Goal: Task Accomplishment & Management: Complete application form

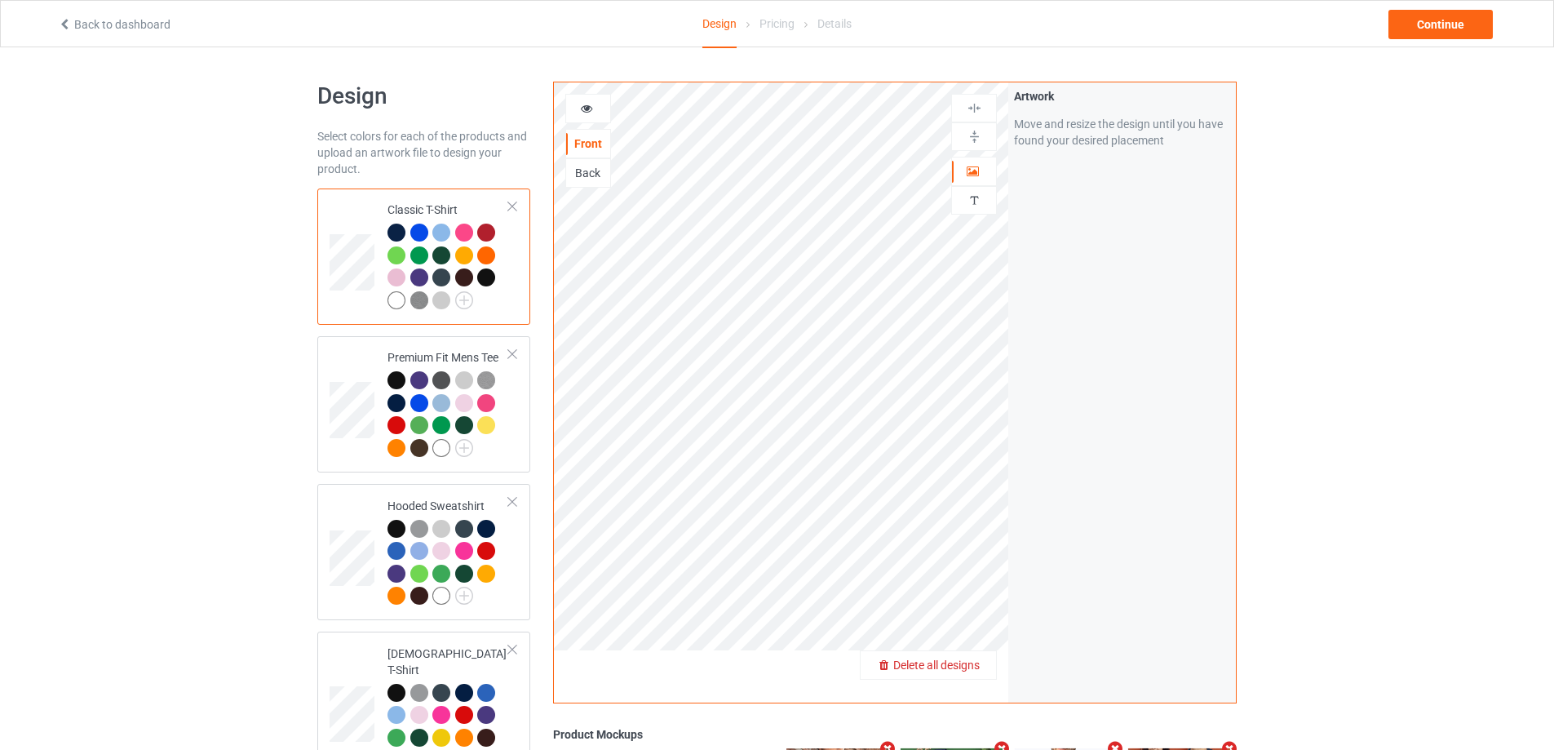
click at [972, 665] on span "Delete all designs" at bounding box center [936, 664] width 86 height 13
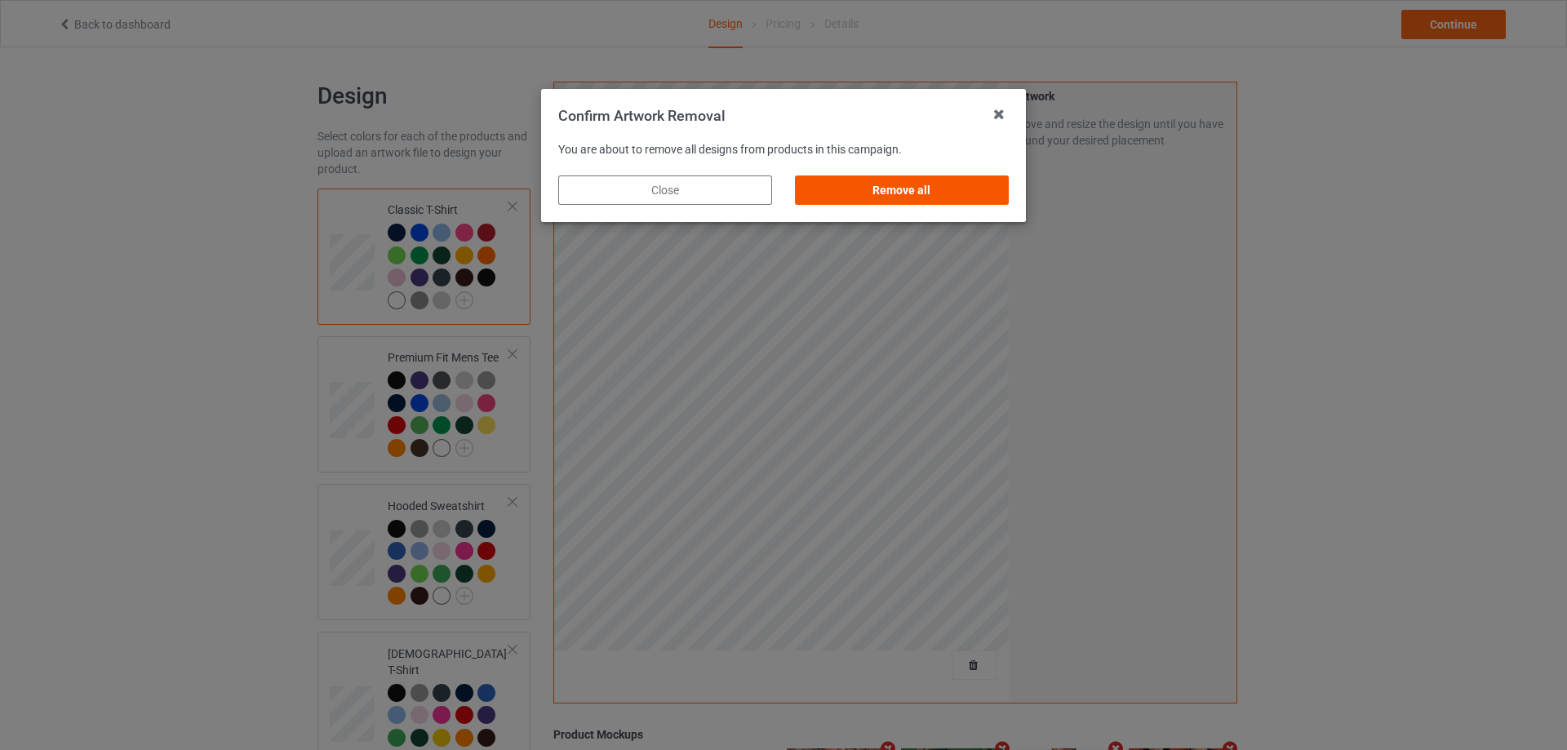
drag, startPoint x: 984, startPoint y: 206, endPoint x: 988, endPoint y: 199, distance: 8.4
click at [984, 202] on div "Remove all" at bounding box center [901, 190] width 237 height 52
click at [989, 198] on div "Remove all" at bounding box center [902, 189] width 214 height 29
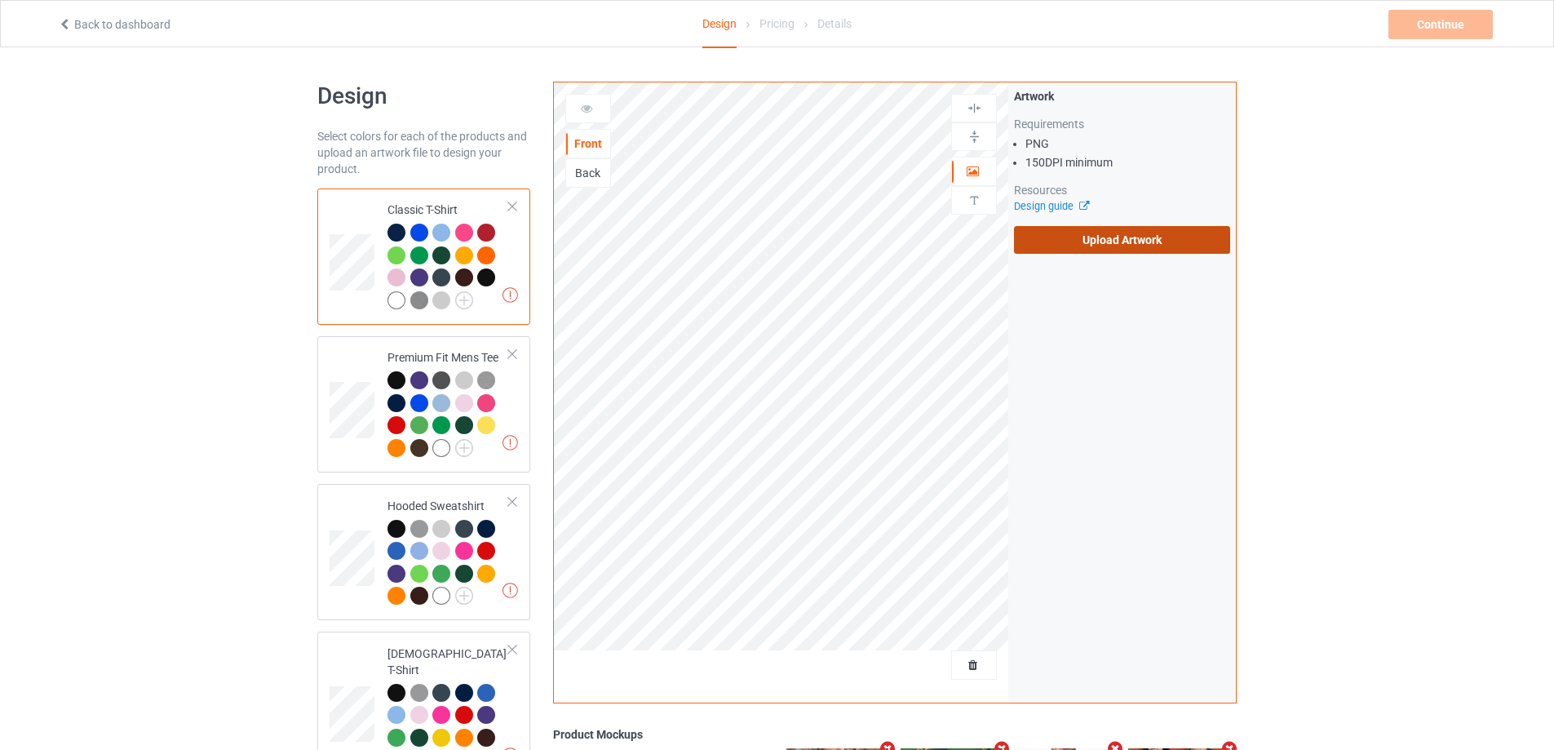
click at [1068, 235] on label "Upload Artwork" at bounding box center [1122, 240] width 216 height 28
click at [0, 0] on input "Upload Artwork" at bounding box center [0, 0] width 0 height 0
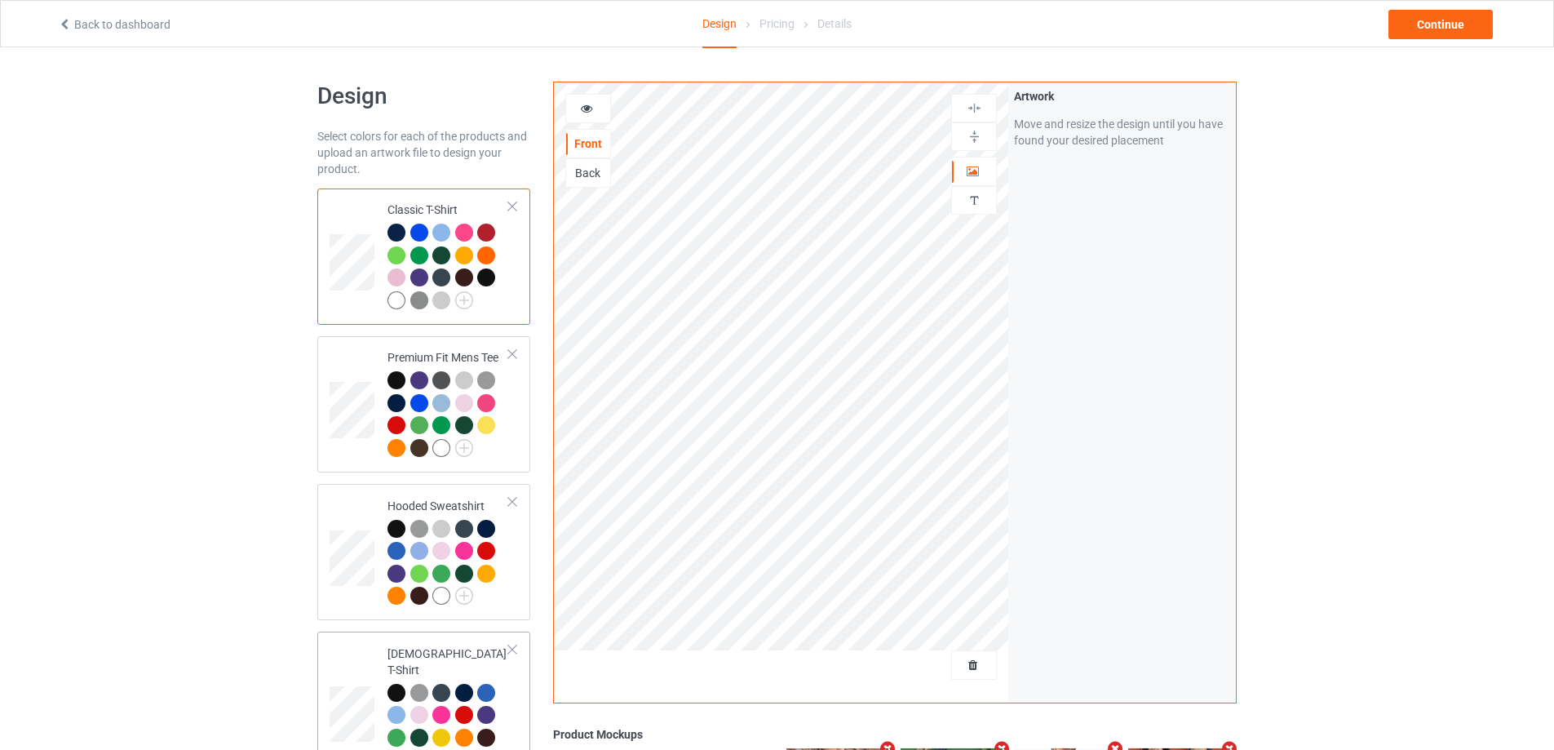
click at [1427, 7] on div "Back to dashboard Design Pricing Details Continue" at bounding box center [777, 24] width 1461 height 46
click at [1430, 12] on div "Continue" at bounding box center [1441, 24] width 104 height 29
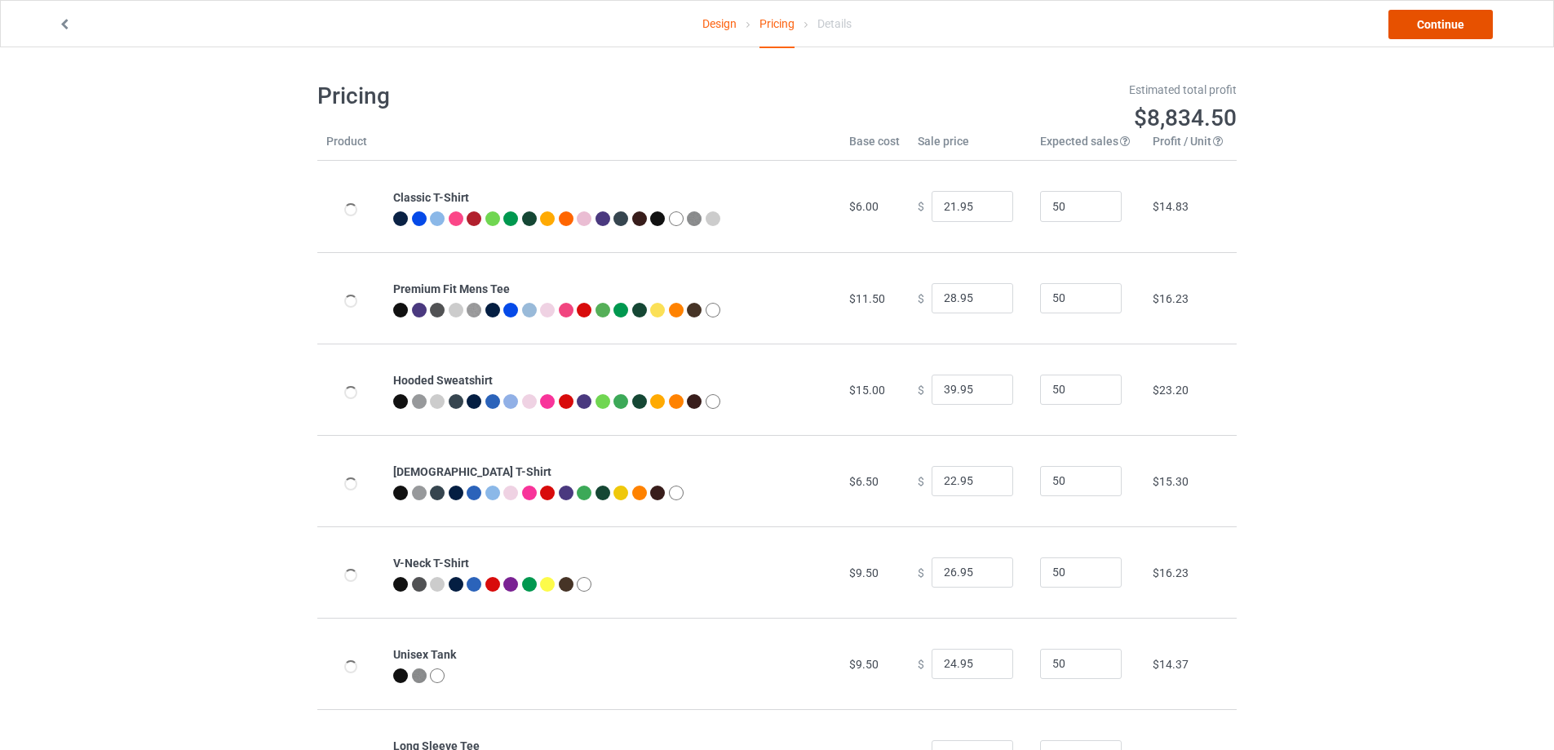
click at [1430, 12] on link "Continue" at bounding box center [1441, 24] width 104 height 29
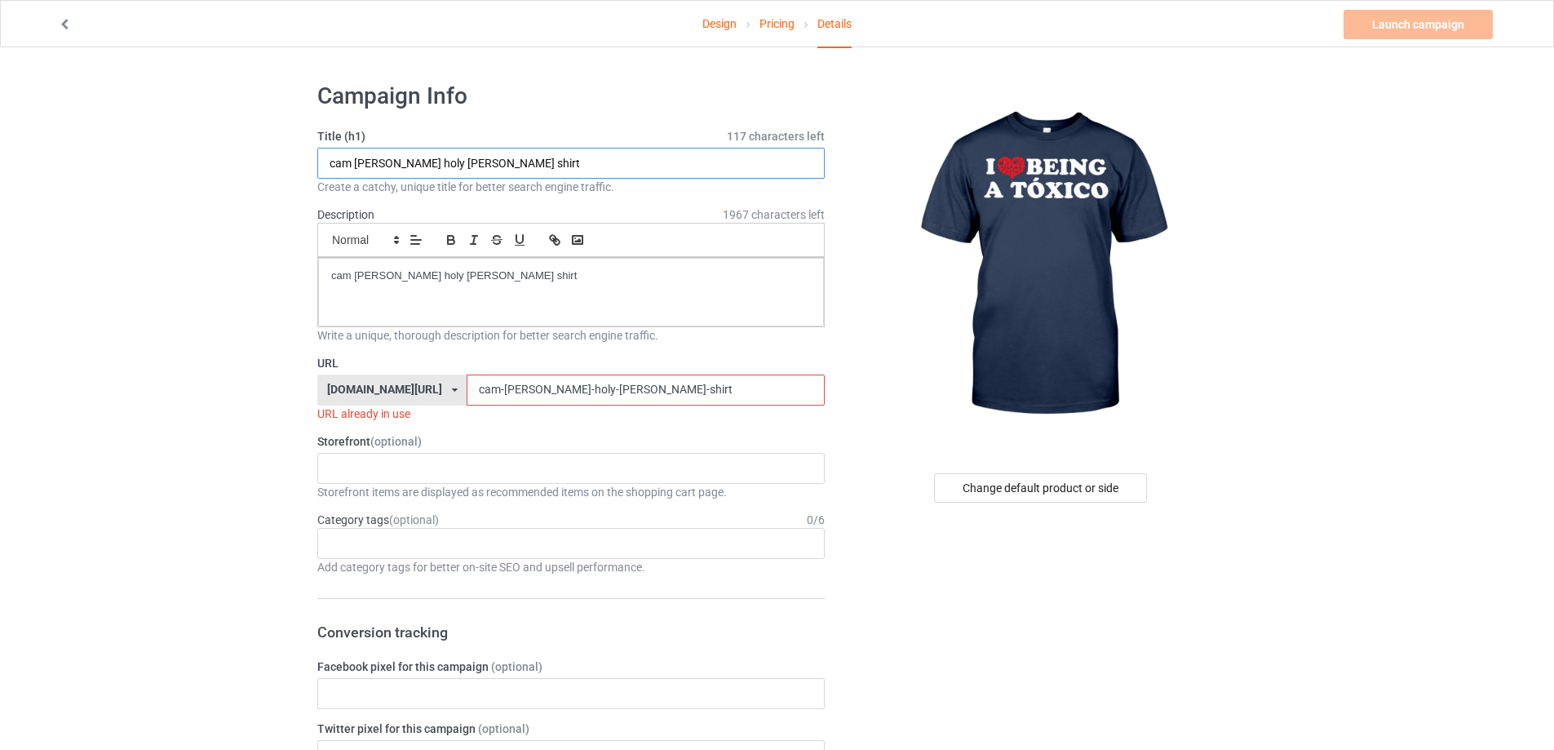
drag, startPoint x: 476, startPoint y: 162, endPoint x: 106, endPoint y: 160, distance: 369.6
paste input "Chicos Toxicos I Love Being A Toxica funny"
type input "Chicos Toxicos I Love Being A Toxica funny shirt"
drag, startPoint x: 491, startPoint y: 295, endPoint x: 81, endPoint y: 268, distance: 411.3
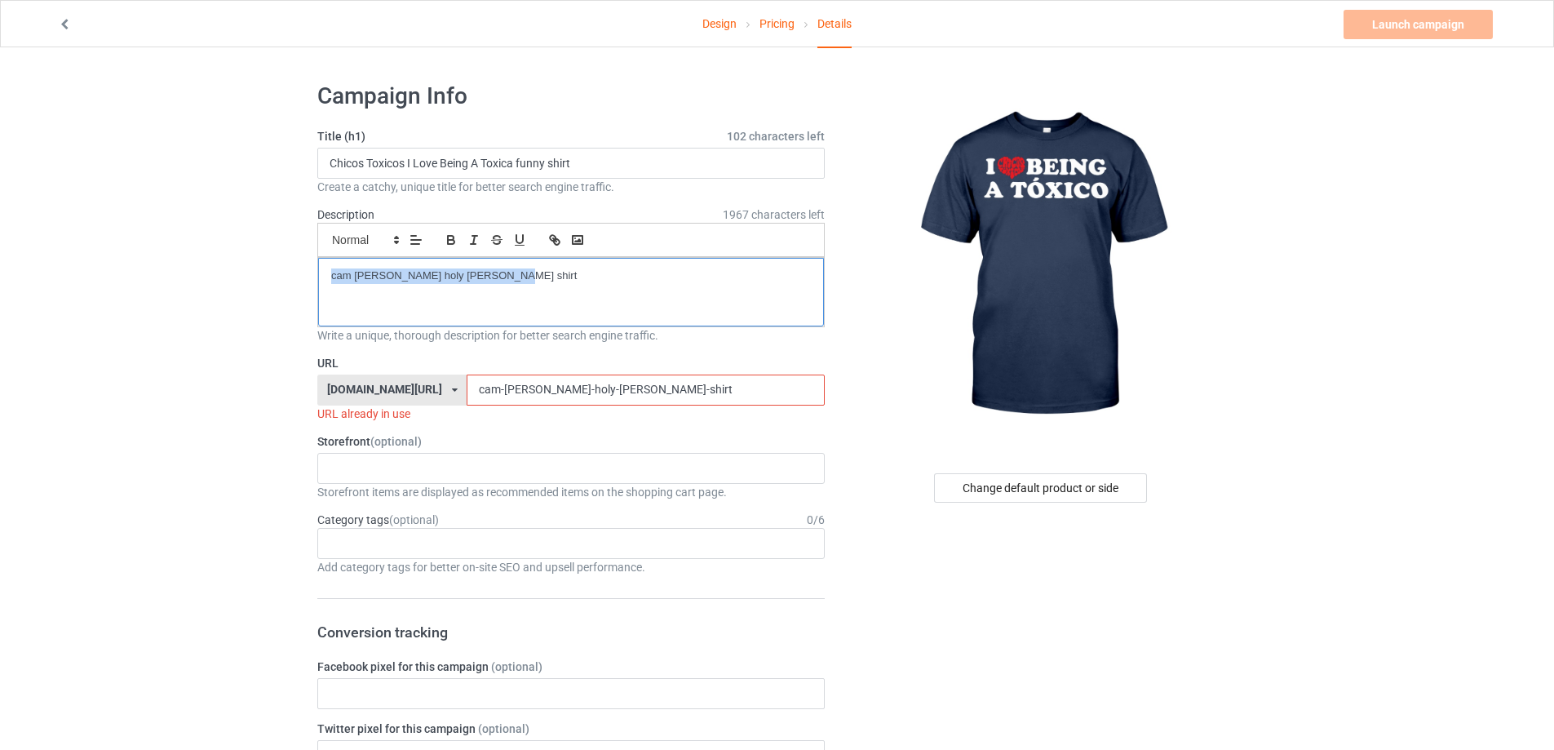
drag, startPoint x: 625, startPoint y: 384, endPoint x: 331, endPoint y: 383, distance: 293.7
click at [331, 383] on div "[DOMAIN_NAME][URL] [DOMAIN_NAME][URL] [DOMAIN_NAME][URL] 5cd2f964b197f721e1cad2…" at bounding box center [571, 390] width 508 height 31
paste input "hicos-toxicos-i-love-being-a-toxica-funny"
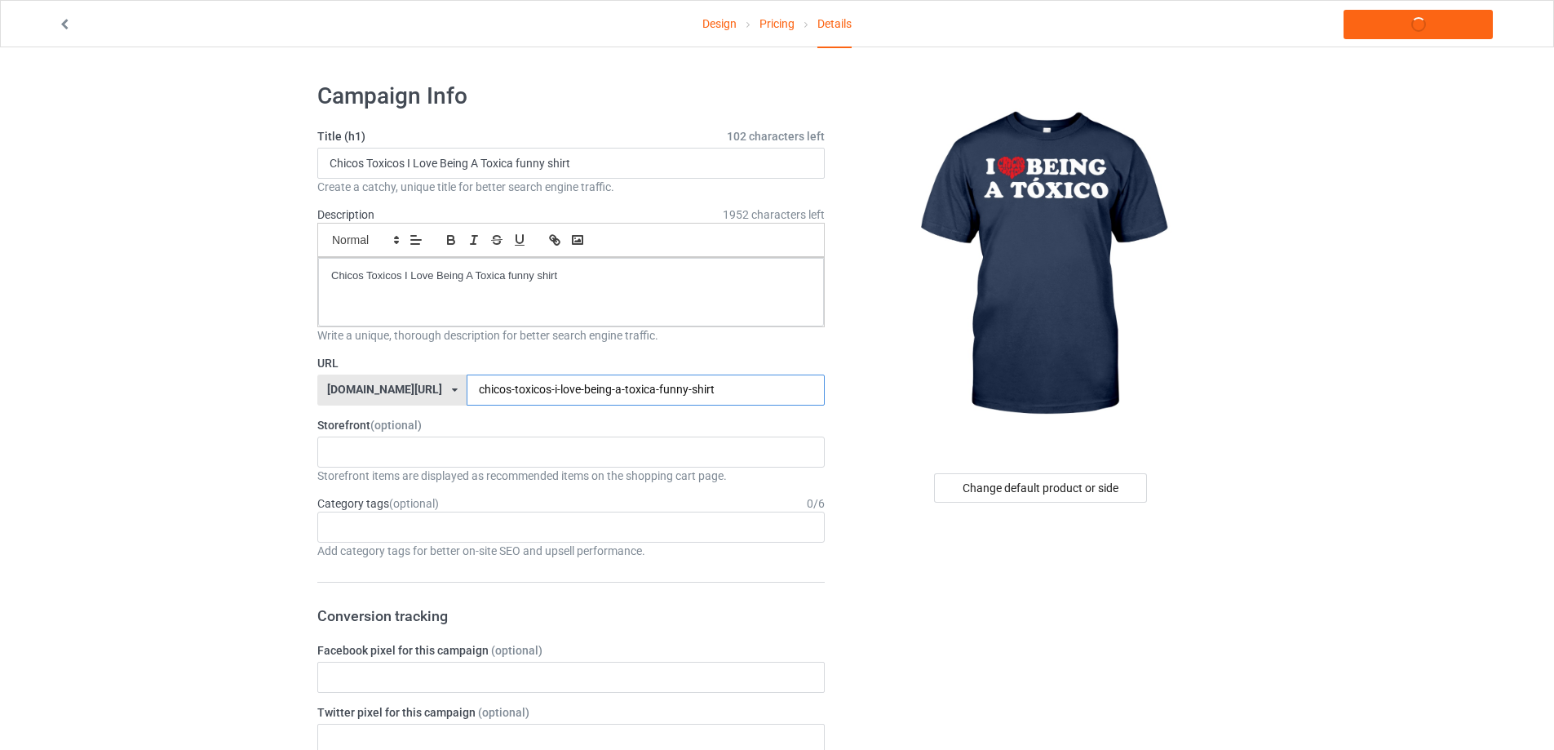
type input "chicos-toxicos-i-love-being-a-toxica-funny-shirt"
copy p "Chicos Toxicos I Love Being A Toxica funny shirt"
click at [1446, 16] on link "Launch campaign" at bounding box center [1418, 24] width 149 height 29
